Goal: Information Seeking & Learning: Check status

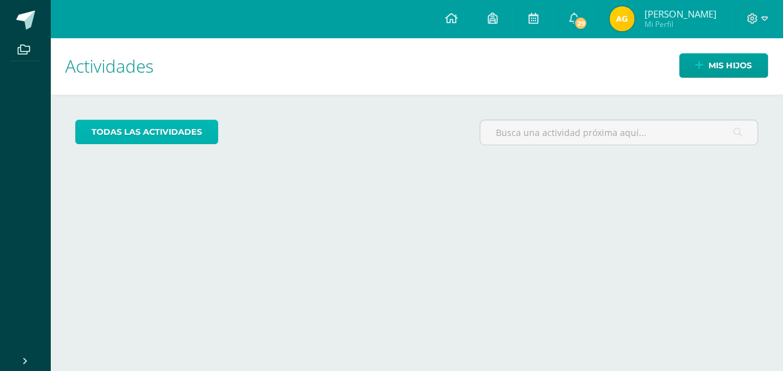
click at [155, 129] on link "todas las Actividades" at bounding box center [146, 132] width 143 height 24
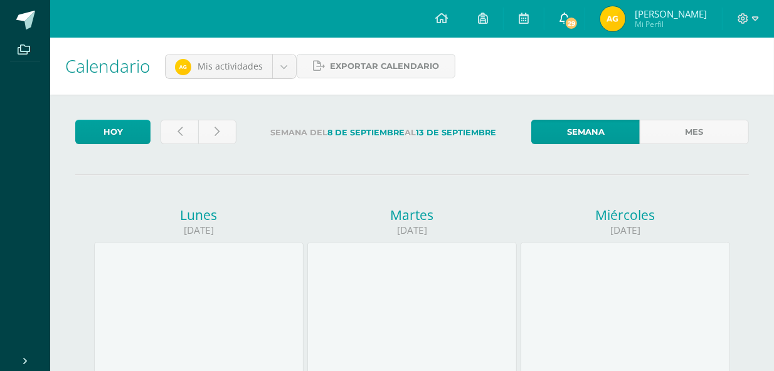
click at [564, 21] on span "29" at bounding box center [571, 23] width 14 height 14
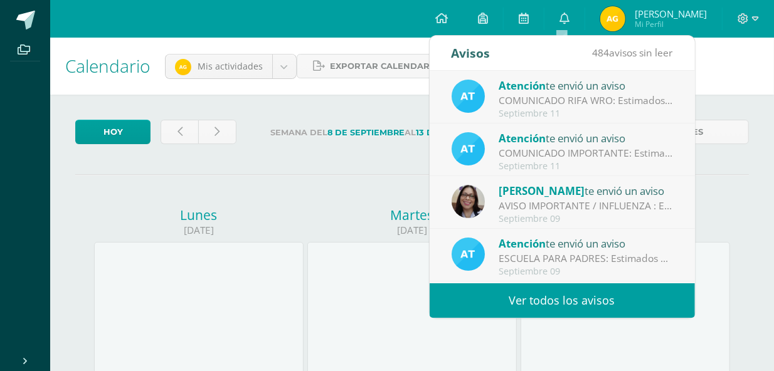
click at [547, 105] on div "COMUNICADO RIFA WRO: Estimados padres de familia, Reciban un cordial saludo de …" at bounding box center [586, 100] width 174 height 14
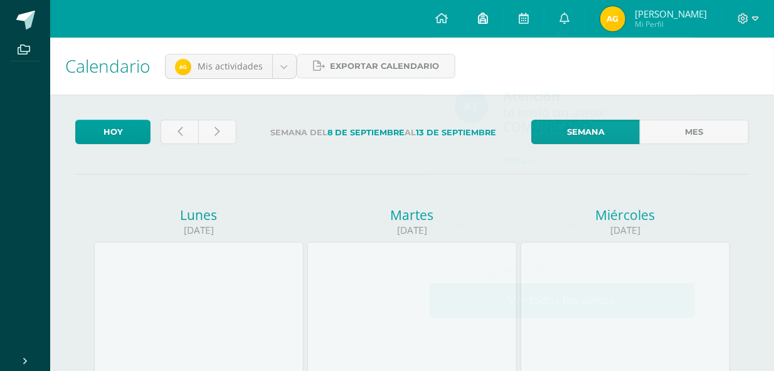
click at [481, 16] on icon at bounding box center [483, 18] width 10 height 11
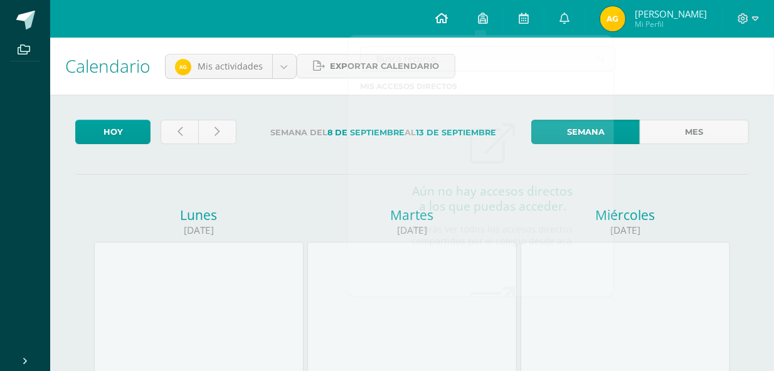
click at [439, 17] on icon at bounding box center [441, 18] width 13 height 11
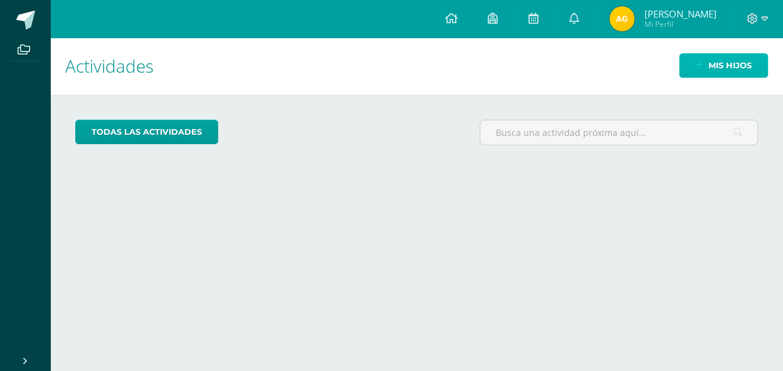
click at [729, 66] on span "Mis hijos" at bounding box center [730, 65] width 43 height 23
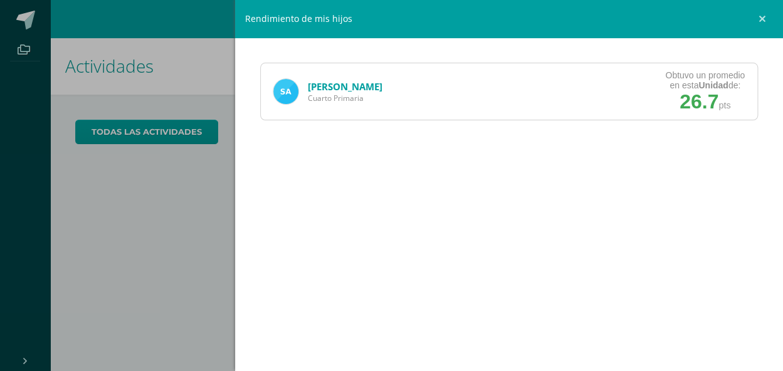
click at [295, 98] on img at bounding box center [285, 91] width 25 height 25
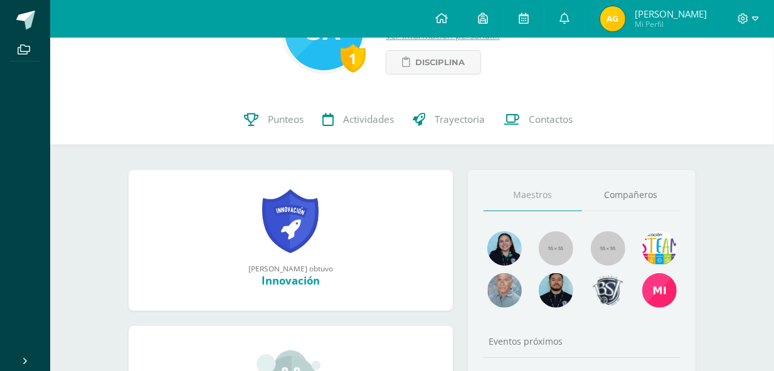
scroll to position [66, 0]
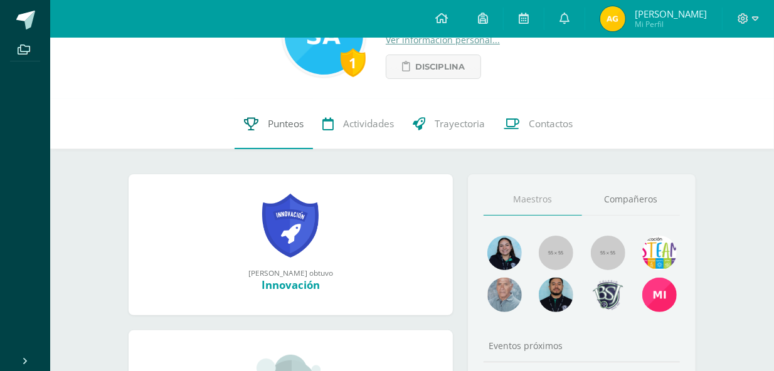
click at [275, 120] on span "Punteos" at bounding box center [286, 123] width 36 height 13
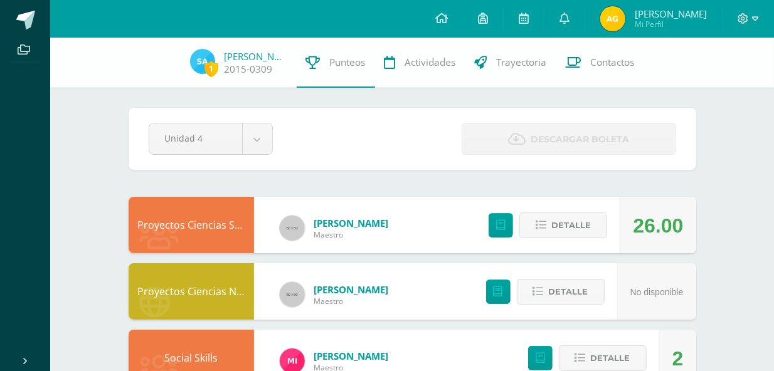
drag, startPoint x: 773, startPoint y: 24, endPoint x: 784, endPoint y: 73, distance: 50.3
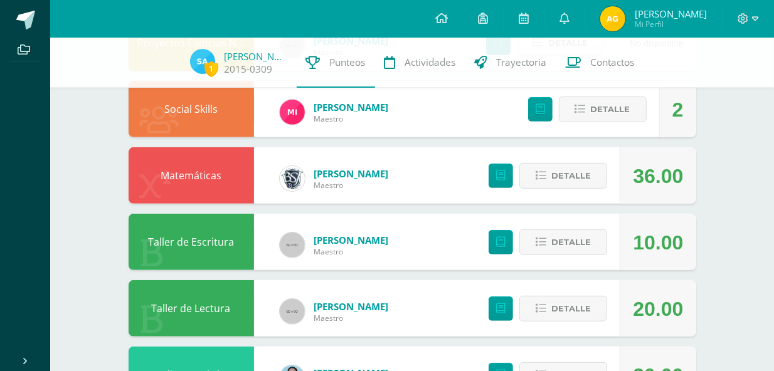
scroll to position [252, 0]
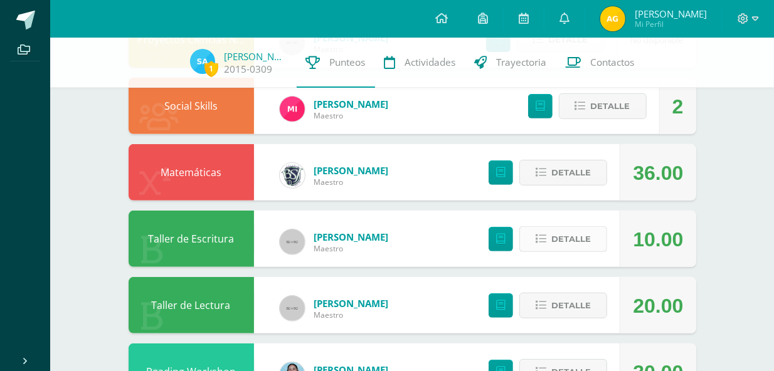
click at [576, 238] on span "Detalle" at bounding box center [571, 239] width 40 height 23
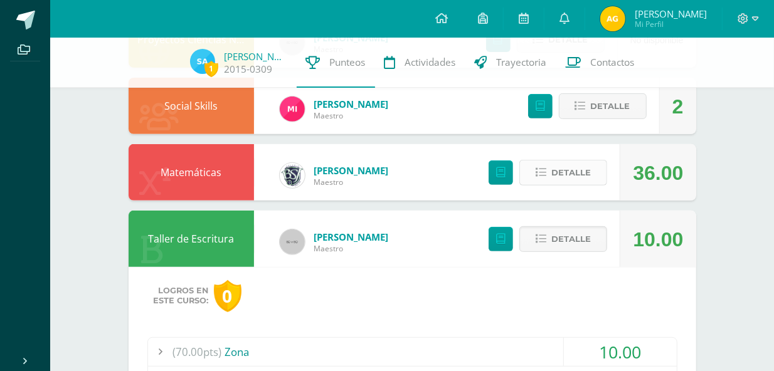
click at [559, 164] on span "Detalle" at bounding box center [571, 172] width 40 height 23
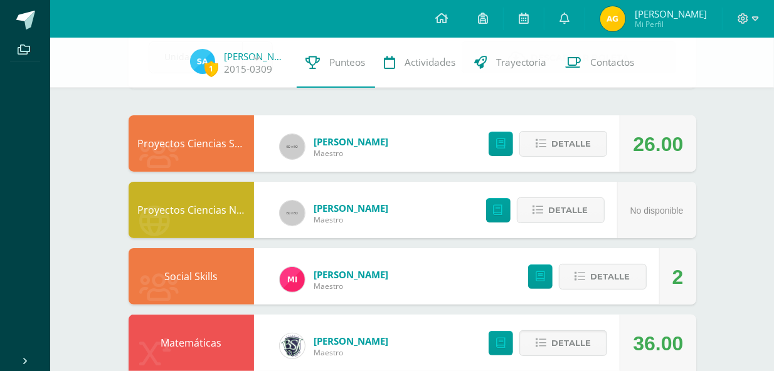
scroll to position [0, 0]
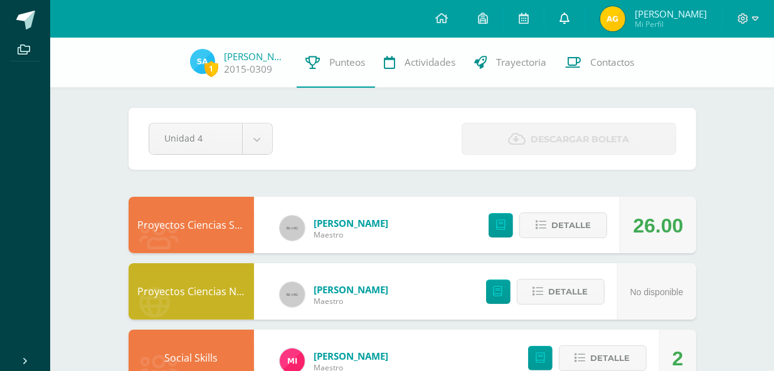
click at [563, 22] on icon at bounding box center [564, 18] width 10 height 11
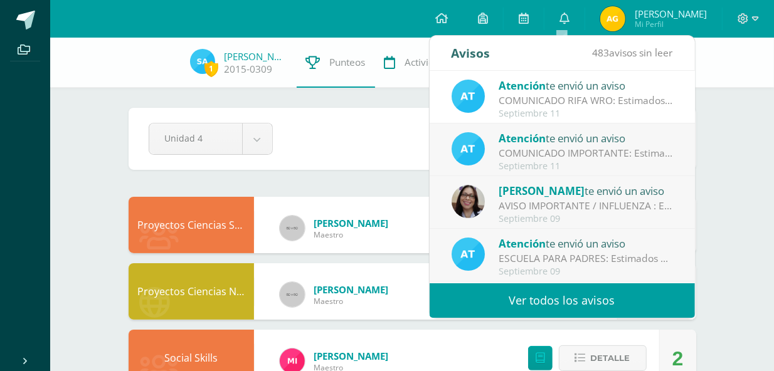
click at [627, 51] on span "483 avisos sin leer" at bounding box center [633, 53] width 80 height 14
